Goal: Transaction & Acquisition: Purchase product/service

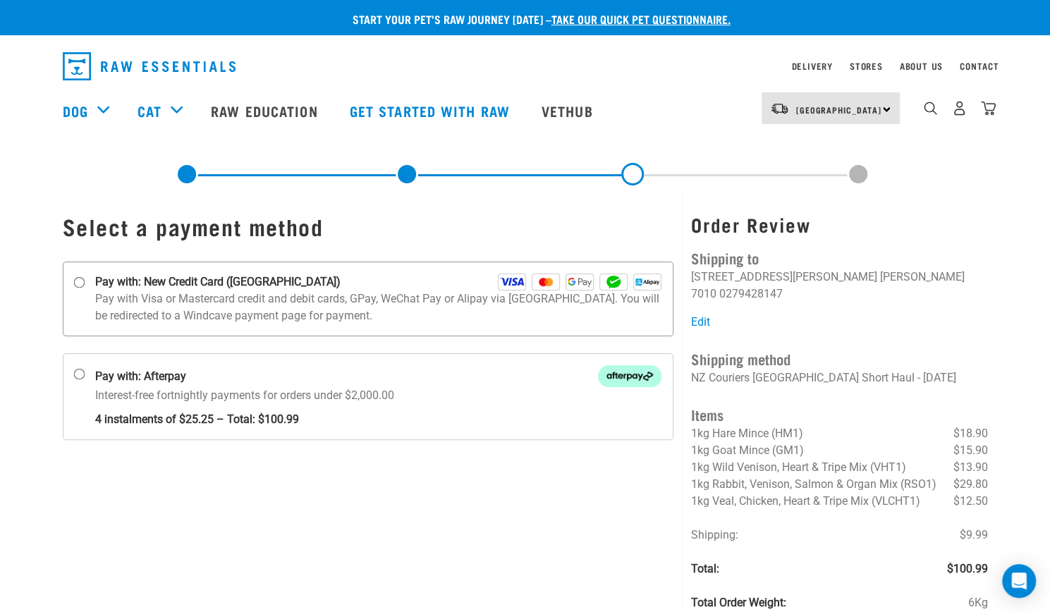
click at [78, 283] on input "Pay with: New Credit Card ([GEOGRAPHIC_DATA])" at bounding box center [78, 282] width 11 height 11
radio input "true"
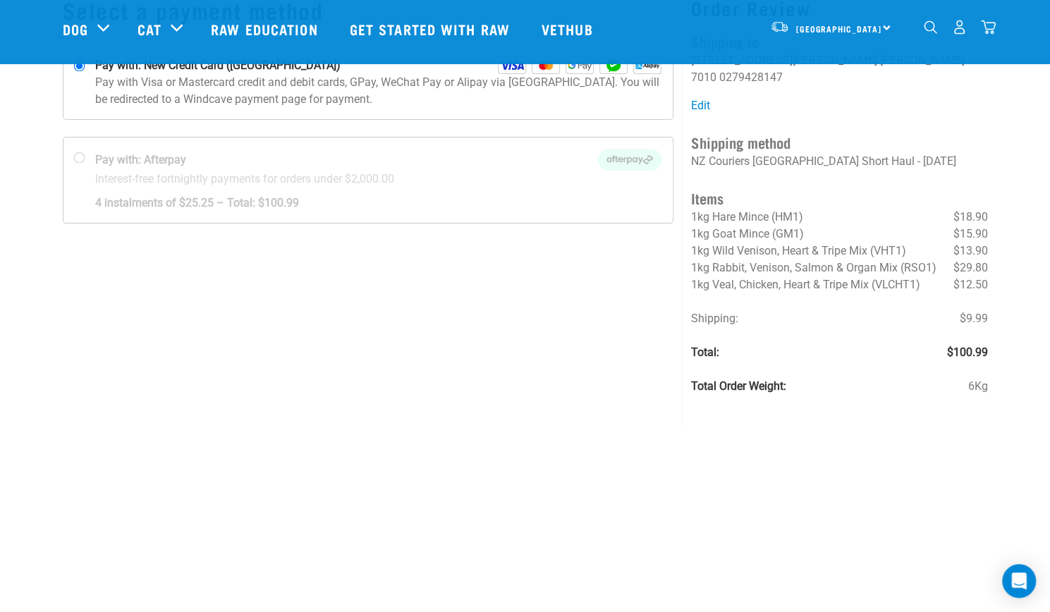
scroll to position [141, 0]
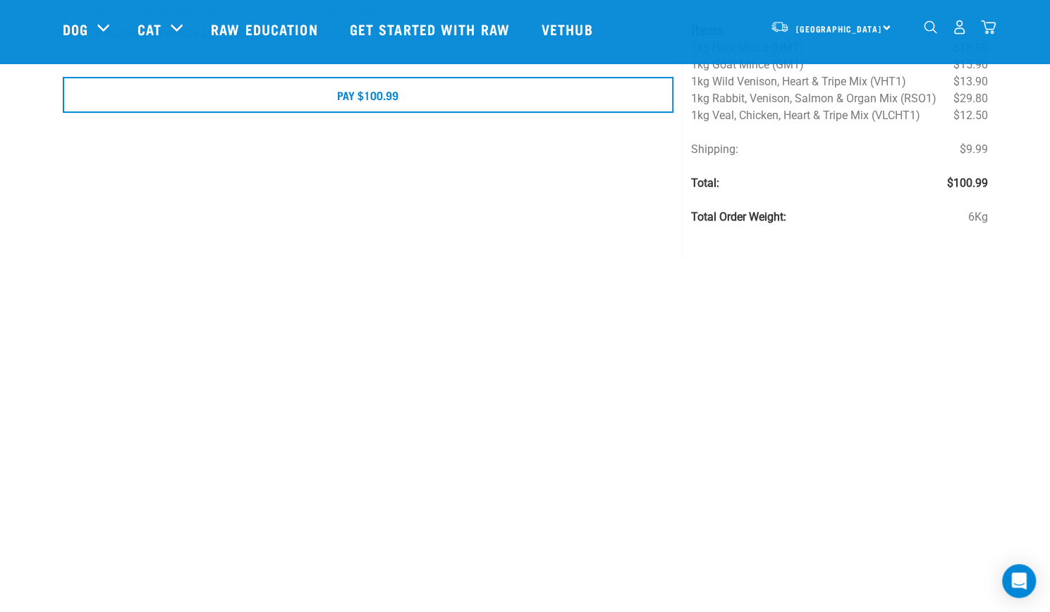
scroll to position [211, 0]
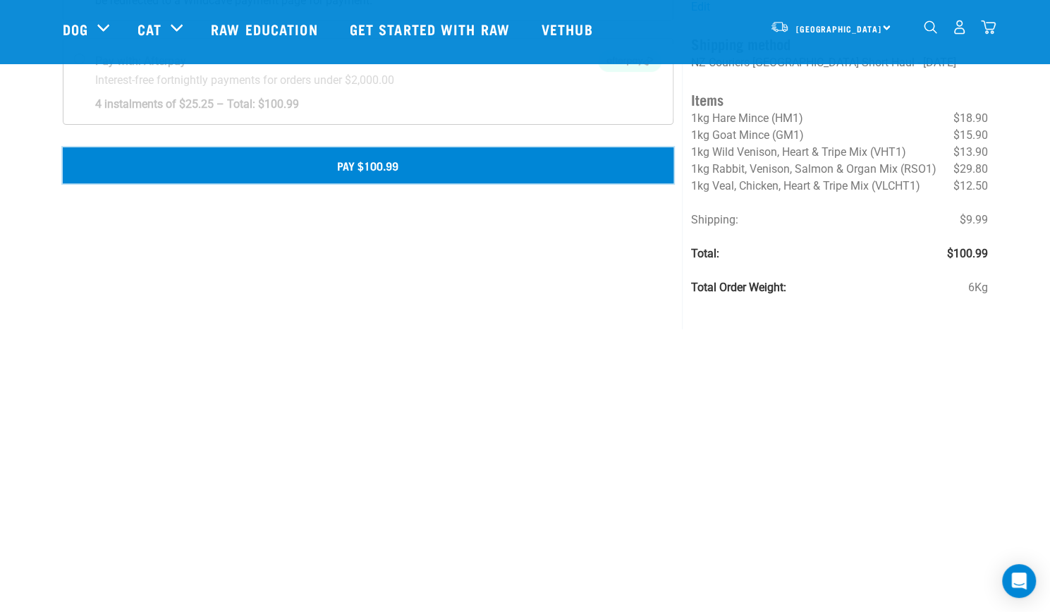
click at [481, 159] on button "Pay $100.99" at bounding box center [368, 164] width 611 height 35
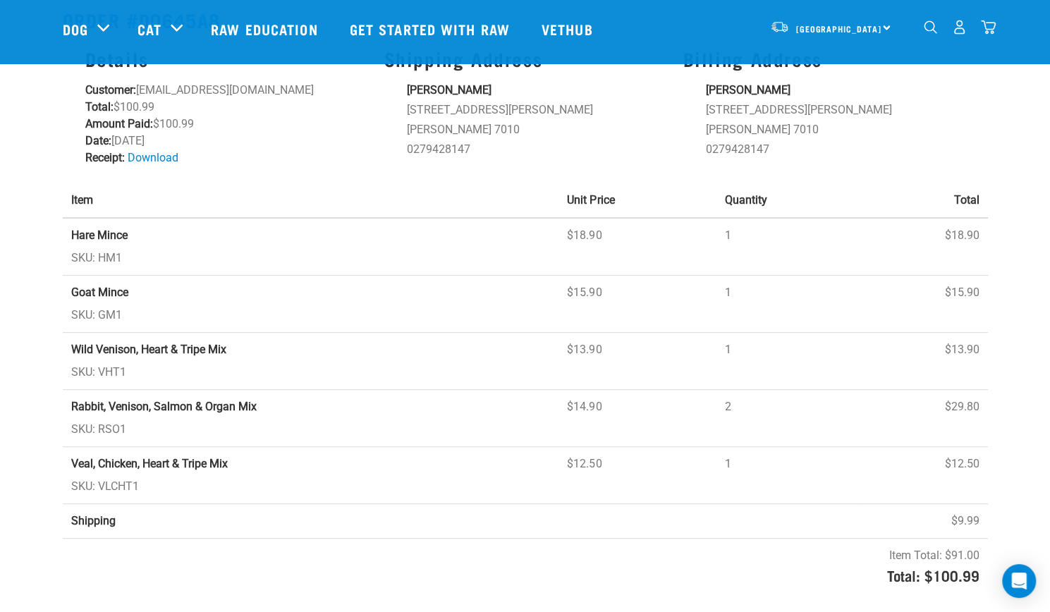
scroll to position [70, 0]
